Goal: Transaction & Acquisition: Purchase product/service

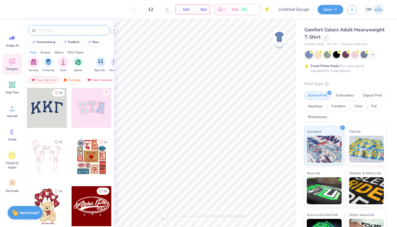
click at [74, 32] on input "text" at bounding box center [71, 30] width 69 height 5
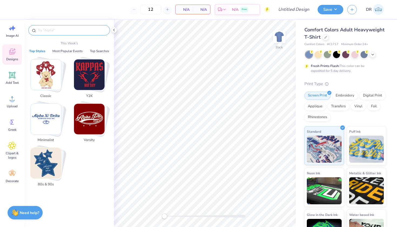
scroll to position [10, 0]
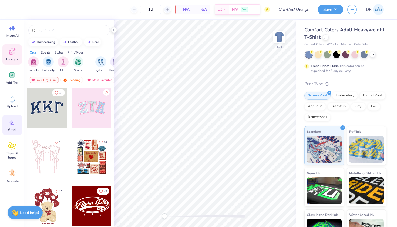
click at [13, 125] on icon at bounding box center [12, 122] width 8 height 8
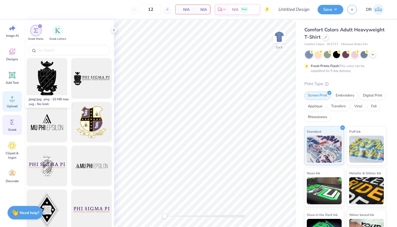
click at [13, 108] on span "Upload" at bounding box center [12, 106] width 11 height 4
click at [16, 34] on span "Image AI" at bounding box center [12, 35] width 13 height 4
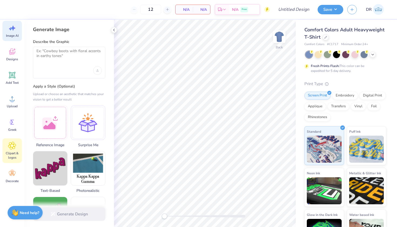
click at [14, 159] on span "Clipart & logos" at bounding box center [12, 155] width 18 height 9
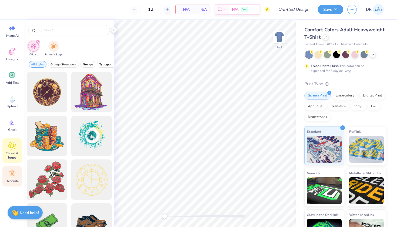
click at [17, 174] on div "Decorate" at bounding box center [11, 176] width 19 height 20
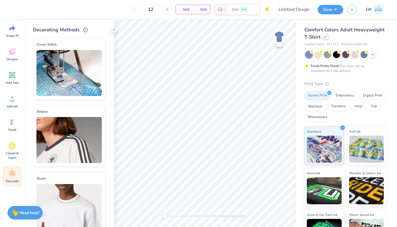
click at [326, 38] on div at bounding box center [326, 37] width 6 height 6
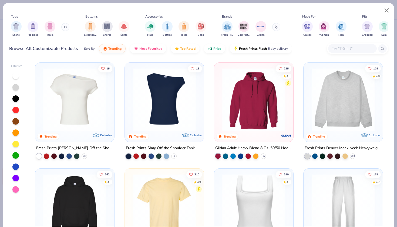
click at [65, 28] on icon at bounding box center [64, 27] width 1 height 2
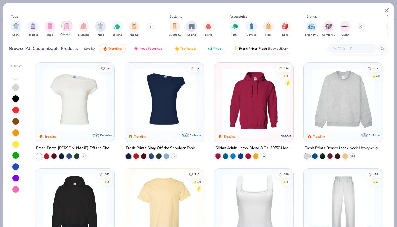
click at [65, 27] on img "filter for Crewnecks" at bounding box center [67, 26] width 6 height 6
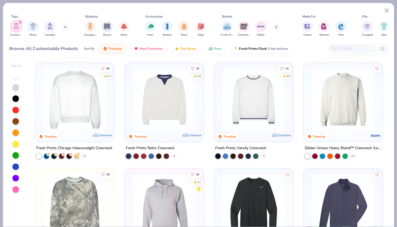
click at [84, 112] on img at bounding box center [74, 99] width 68 height 63
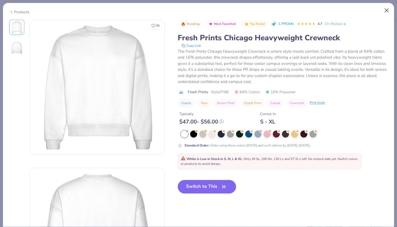
click at [387, 8] on button "Close" at bounding box center [386, 10] width 10 height 10
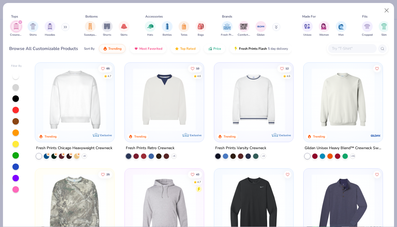
click at [229, 96] on img at bounding box center [253, 99] width 68 height 63
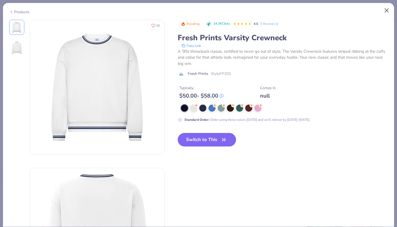
click at [387, 9] on button "Close" at bounding box center [386, 10] width 10 height 10
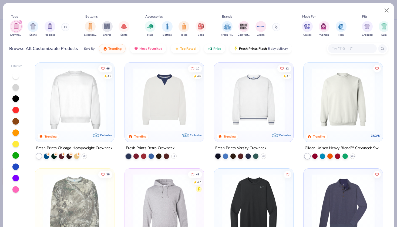
click at [310, 99] on img at bounding box center [343, 99] width 68 height 63
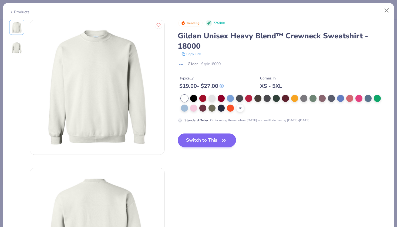
click at [217, 141] on button "Switch to This" at bounding box center [207, 139] width 59 height 13
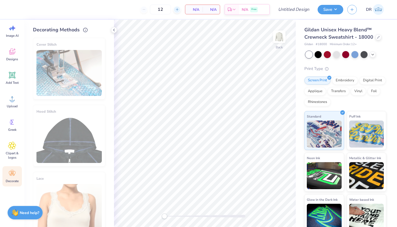
click at [178, 9] on icon at bounding box center [177, 10] width 4 height 4
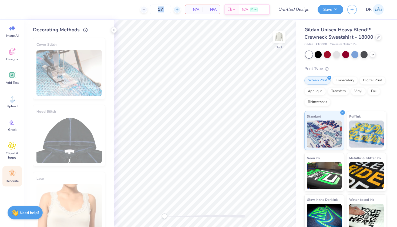
click at [178, 9] on icon at bounding box center [177, 10] width 4 height 4
click at [186, 16] on div "19 N/A Per Item N/A Total Est. Delivery N/A Free" at bounding box center [142, 9] width 255 height 19
click at [178, 9] on line at bounding box center [177, 9] width 2 height 0
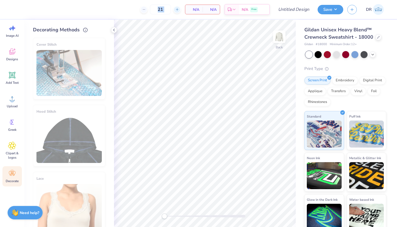
click at [178, 9] on line at bounding box center [177, 9] width 2 height 0
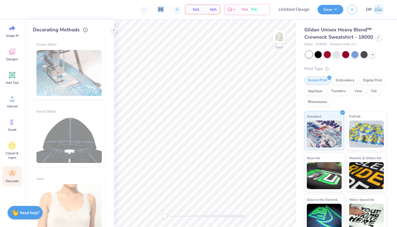
click at [178, 9] on line at bounding box center [177, 9] width 2 height 0
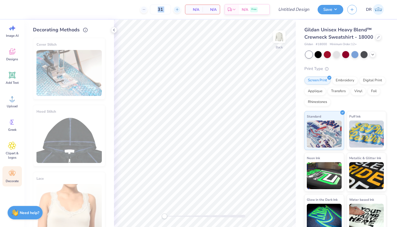
click at [178, 9] on line at bounding box center [177, 9] width 2 height 0
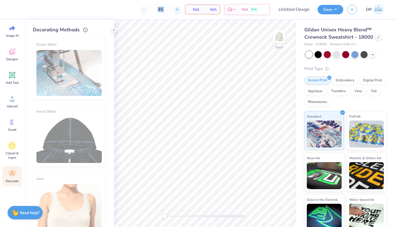
type input "36"
click at [125, 8] on div "36 N/A Per Item N/A Total Est. Delivery N/A Free" at bounding box center [142, 9] width 255 height 19
click at [115, 28] on icon at bounding box center [114, 30] width 4 height 4
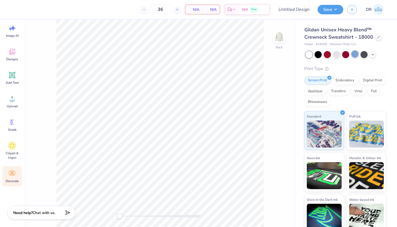
click at [353, 55] on div at bounding box center [354, 53] width 7 height 7
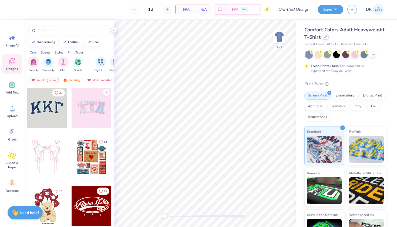
click at [326, 36] on icon at bounding box center [325, 36] width 3 height 3
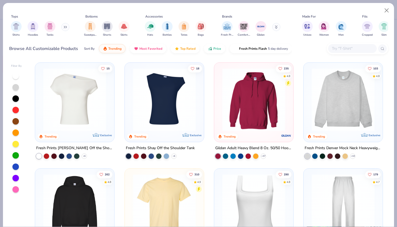
click at [335, 48] on input "text" at bounding box center [352, 48] width 42 height 6
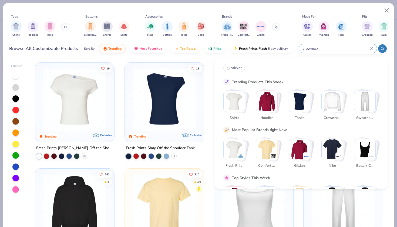
type input "crewneck"
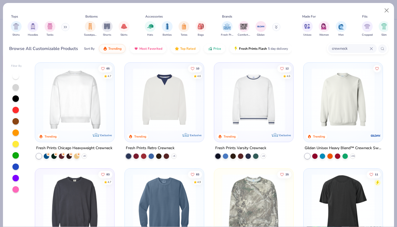
click at [345, 120] on img at bounding box center [343, 99] width 68 height 63
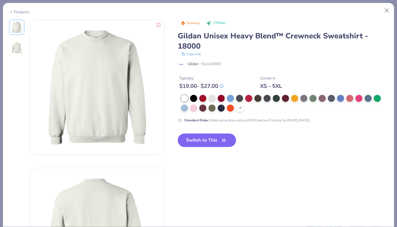
click at [15, 11] on div "Products" at bounding box center [19, 12] width 20 height 6
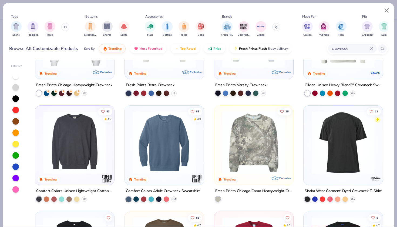
scroll to position [63, 0]
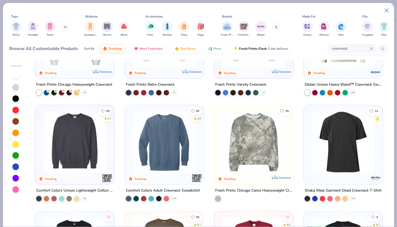
click at [81, 147] on img at bounding box center [74, 141] width 68 height 63
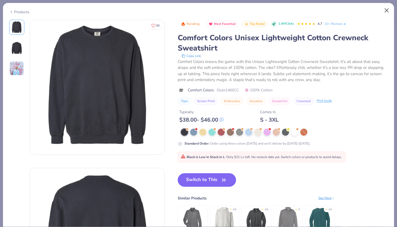
click at [386, 12] on button "Close" at bounding box center [386, 10] width 10 height 10
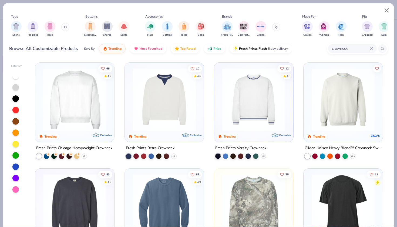
scroll to position [0, 0]
click at [346, 109] on div "65 4.7 Trending Exclusive Fresh Prints Chicago Heavyweight Crewneck + 9 10 4.6 …" at bounding box center [209, 143] width 358 height 167
click at [342, 88] on img at bounding box center [343, 99] width 68 height 63
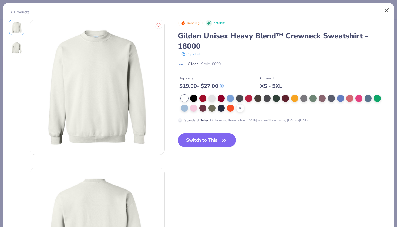
click at [390, 8] on button "Close" at bounding box center [386, 10] width 10 height 10
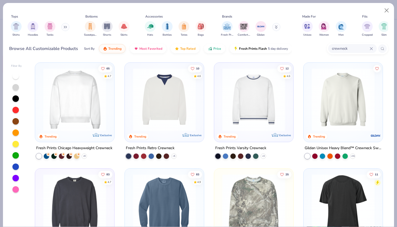
click at [320, 137] on div "Trending" at bounding box center [342, 102] width 79 height 79
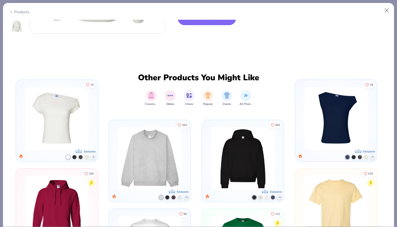
scroll to position [279, 0]
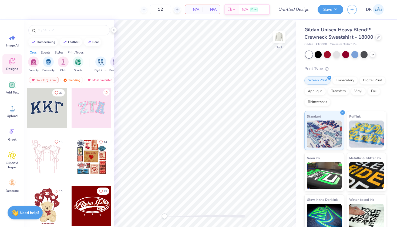
click at [320, 43] on span "# 18000" at bounding box center [321, 44] width 11 height 5
click at [13, 111] on circle at bounding box center [12, 111] width 4 height 4
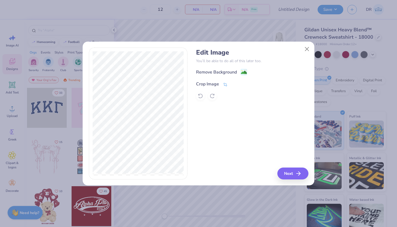
click at [217, 84] on div "Crop Image" at bounding box center [207, 84] width 23 height 6
click at [233, 85] on icon at bounding box center [234, 83] width 3 height 3
click at [301, 173] on line "button" at bounding box center [300, 173] width 4 height 0
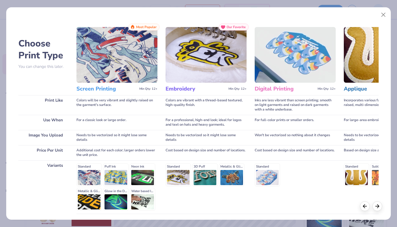
click at [98, 89] on h3 "Screen Printing" at bounding box center [106, 88] width 61 height 7
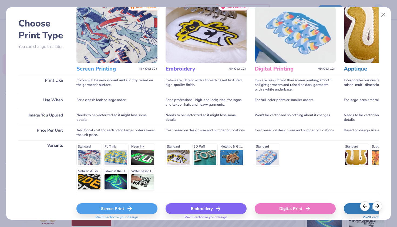
scroll to position [23, 0]
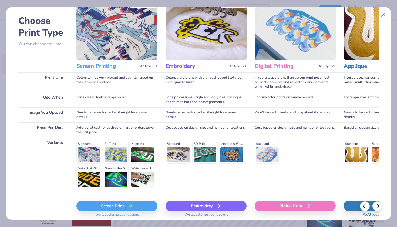
click at [113, 204] on div "Screen Print" at bounding box center [116, 205] width 81 height 11
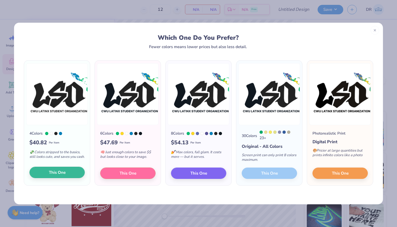
click at [75, 173] on button "This One" at bounding box center [56, 172] width 55 height 11
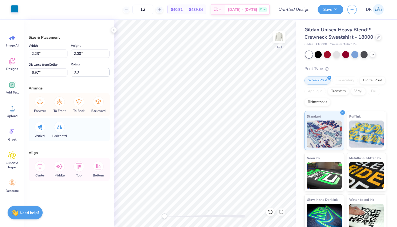
click at [15, 9] on div at bounding box center [15, 9] width 8 height 8
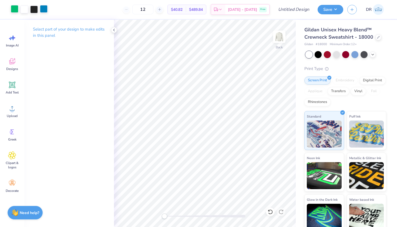
click at [45, 13] on div at bounding box center [44, 9] width 8 height 8
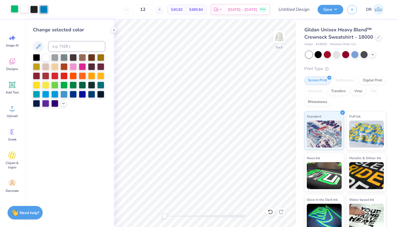
click at [28, 11] on div at bounding box center [25, 9] width 8 height 8
click at [27, 10] on div at bounding box center [25, 10] width 8 height 8
click at [35, 10] on div at bounding box center [34, 9] width 8 height 8
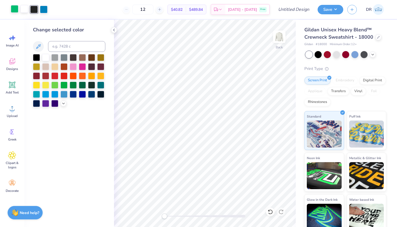
click at [27, 12] on div at bounding box center [25, 9] width 8 height 8
click at [46, 57] on div at bounding box center [45, 56] width 7 height 7
click at [62, 49] on input at bounding box center [76, 46] width 57 height 11
click at [45, 9] on div at bounding box center [44, 9] width 8 height 8
click at [45, 58] on div at bounding box center [45, 56] width 7 height 7
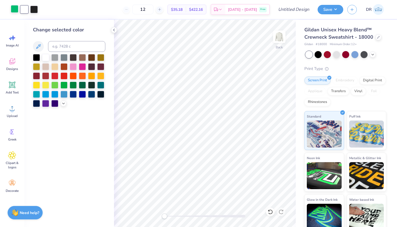
click at [15, 10] on div at bounding box center [15, 9] width 8 height 8
click at [46, 57] on div at bounding box center [45, 56] width 7 height 7
click at [125, 8] on div "12 $31.33 Per Item $375.96 Total Est. Delivery Oct 9 - 12 Free" at bounding box center [151, 9] width 238 height 19
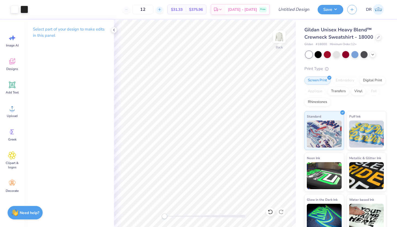
click at [163, 11] on div at bounding box center [159, 9] width 7 height 7
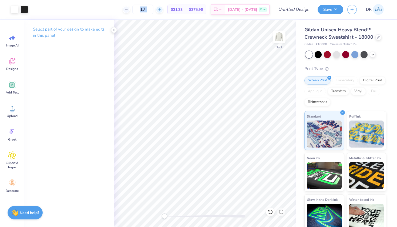
click at [163, 11] on div at bounding box center [159, 9] width 7 height 7
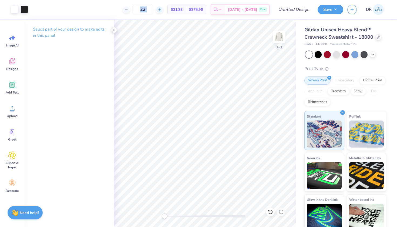
click at [163, 11] on div at bounding box center [159, 9] width 7 height 7
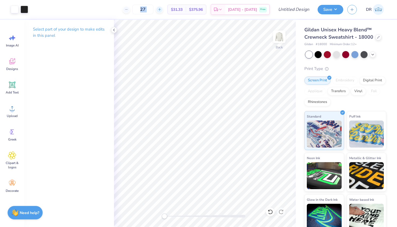
click at [163, 11] on div at bounding box center [159, 9] width 7 height 7
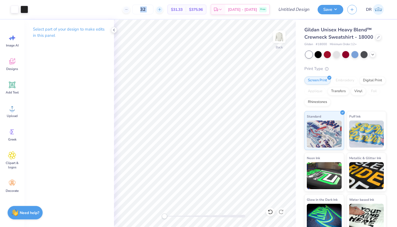
click at [163, 11] on div at bounding box center [159, 9] width 7 height 7
click at [123, 9] on div "36 Per Item Total Est. Delivery N/A Free" at bounding box center [151, 9] width 238 height 19
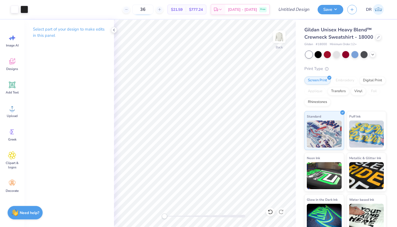
click at [153, 10] on input "36" at bounding box center [142, 10] width 21 height 10
type input "3"
type input "40"
click at [131, 8] on div "40 $21.39 Per Item $855.60 Total Est. Delivery Oct 9 - 12 Free" at bounding box center [151, 9] width 238 height 19
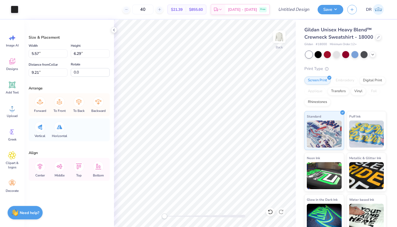
type input "14.98"
type input "13.10"
type input "5.70"
type input "14.47"
type input "12.65"
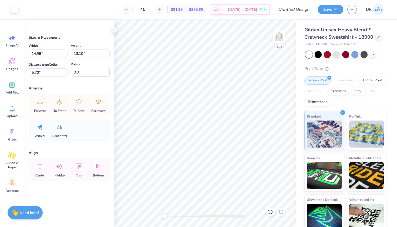
type input "6.15"
